Goal: Transaction & Acquisition: Register for event/course

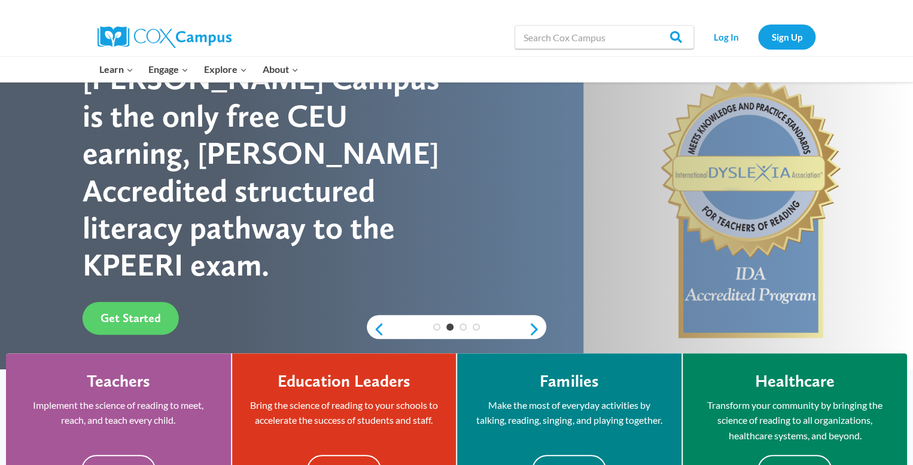
scroll to position [69, 0]
click at [141, 311] on span "Get Started" at bounding box center [130, 318] width 60 height 14
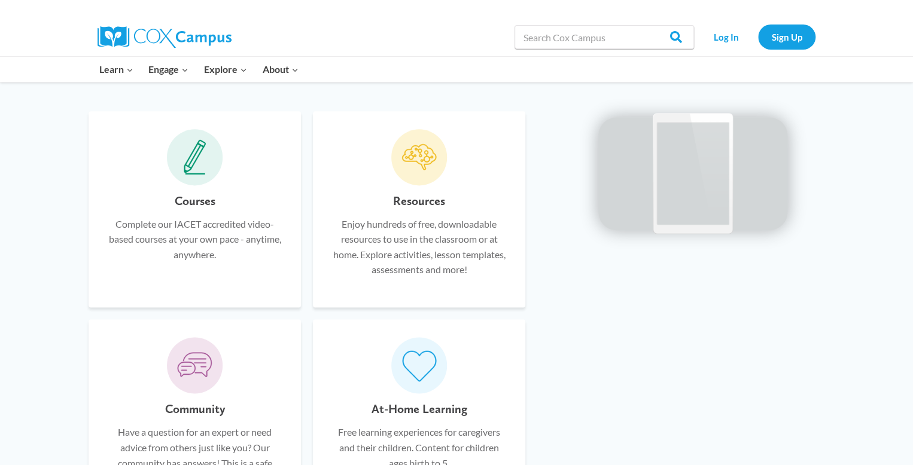
scroll to position [700, 0]
click at [190, 186] on div "Courses Complete our IACET accredited video-based courses at your own pace - an…" at bounding box center [195, 209] width 212 height 196
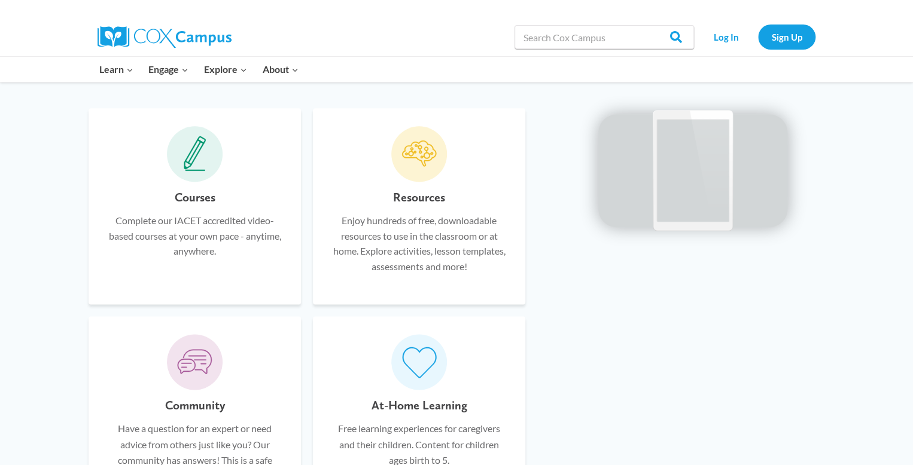
scroll to position [691, 0]
click at [276, 252] on p "Complete our IACET accredited video-based courses at your own pace - anytime, a…" at bounding box center [194, 238] width 176 height 46
click at [215, 246] on p "Complete our IACET accredited video-based courses at your own pace - anytime, a…" at bounding box center [194, 238] width 176 height 46
click at [194, 207] on h6 "Courses" at bounding box center [195, 199] width 41 height 19
click at [201, 184] on div "Courses Complete our IACET accredited video-based courses at your own pace - an…" at bounding box center [195, 208] width 212 height 196
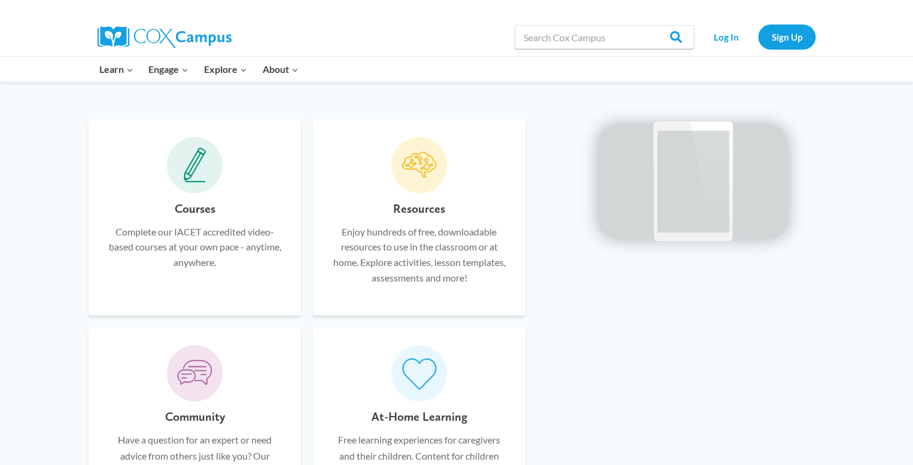
scroll to position [674, 0]
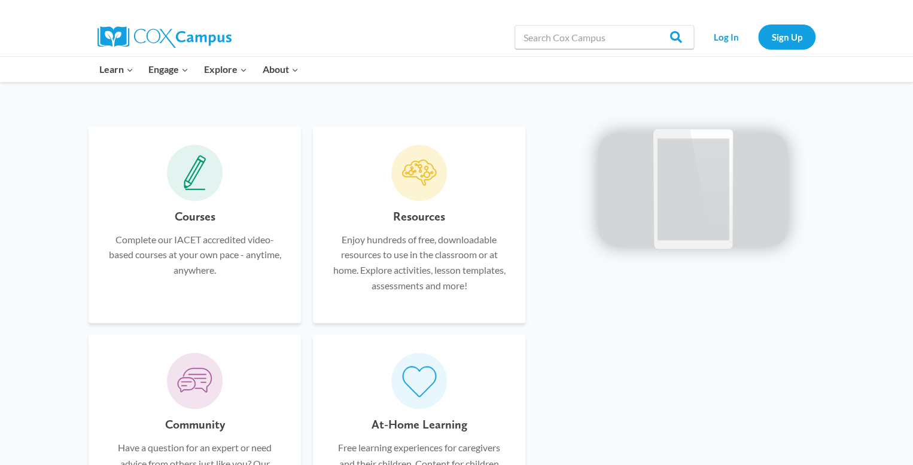
click at [812, 26] on li "Sign Up" at bounding box center [786, 37] width 63 height 25
click at [801, 44] on link "Sign Up" at bounding box center [786, 37] width 57 height 25
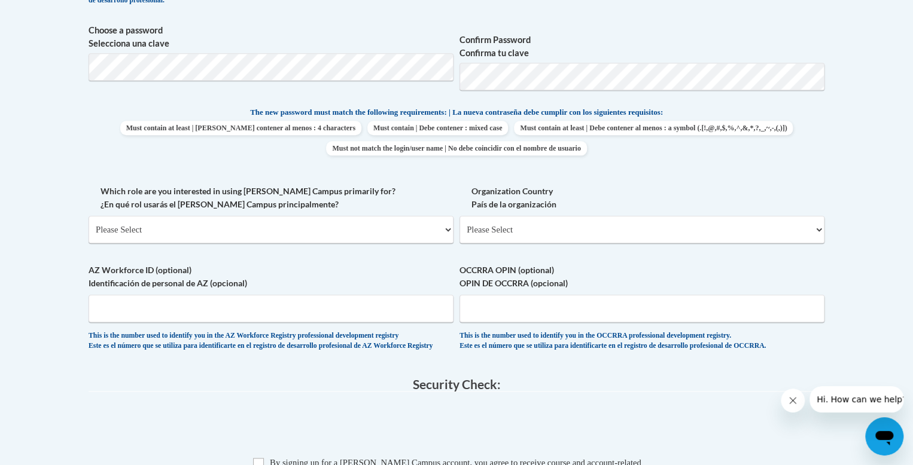
scroll to position [542, 0]
click at [435, 229] on select "Please Select College/University | Colegio/Universidad Community/Nonprofit Part…" at bounding box center [271, 231] width 365 height 28
select select "dc7172d6-9229-4d8e-ba4e-8a66fb6d7019"
click at [89, 217] on select "Please Select College/University | Colegio/Universidad Community/Nonprofit Part…" at bounding box center [271, 231] width 365 height 28
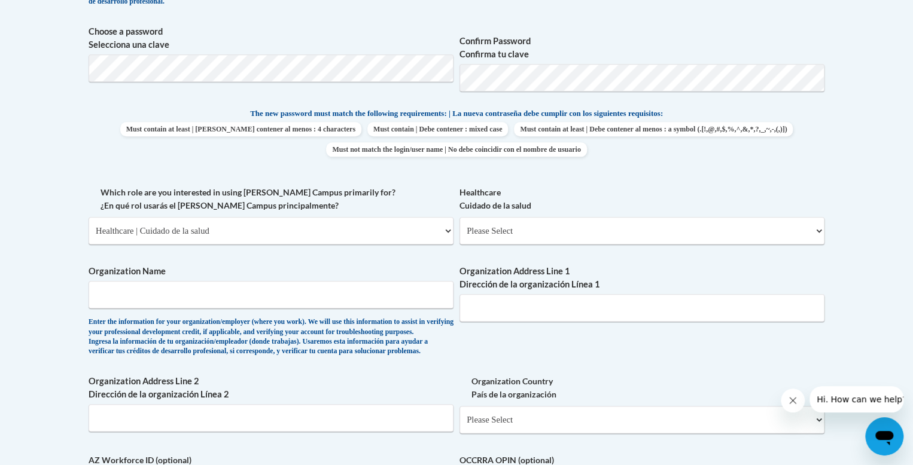
click at [578, 267] on label "Organization Address Line 1 Dirección de la organización Línea 1" at bounding box center [641, 278] width 365 height 26
click at [578, 294] on input "Organization Address Line 1 Dirección de la organización Línea 1" at bounding box center [641, 308] width 365 height 28
